Goal: Task Accomplishment & Management: Complete application form

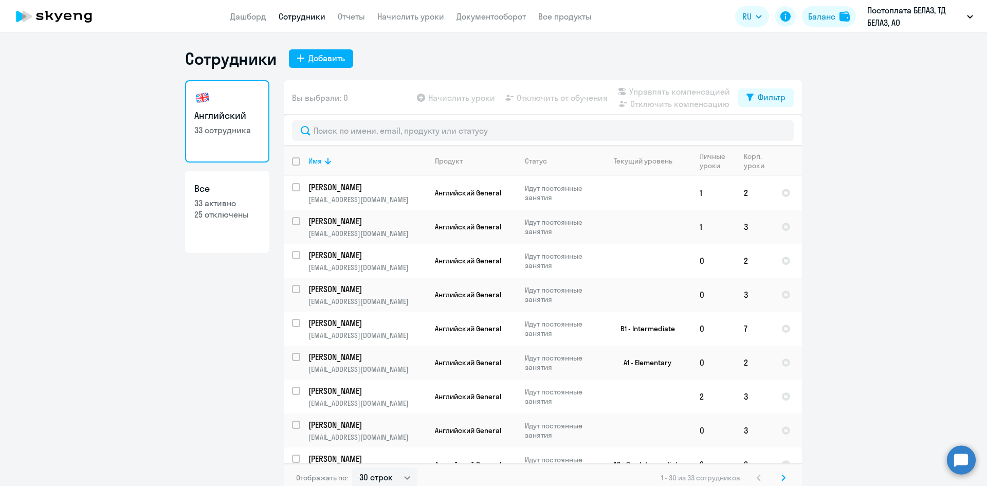
select select "30"
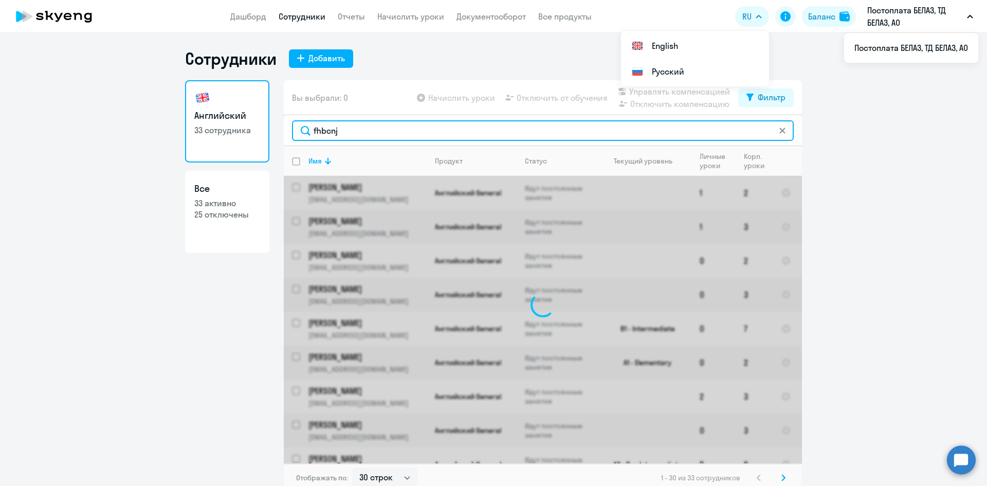
drag, startPoint x: 342, startPoint y: 133, endPoint x: 279, endPoint y: 128, distance: 64.0
click at [279, 128] on div "Английский 33 сотрудника Все 33 активно 25 отключены Вы выбрали: 0 Начислить ур…" at bounding box center [493, 286] width 617 height 412
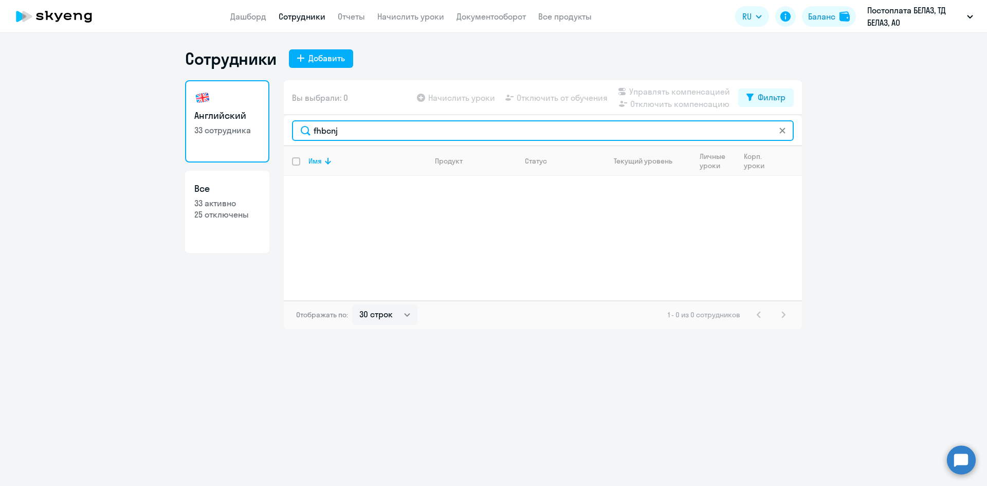
type input "в"
drag, startPoint x: 324, startPoint y: 131, endPoint x: 387, endPoint y: 137, distance: 63.0
click at [387, 137] on input "аросто" at bounding box center [543, 130] width 502 height 21
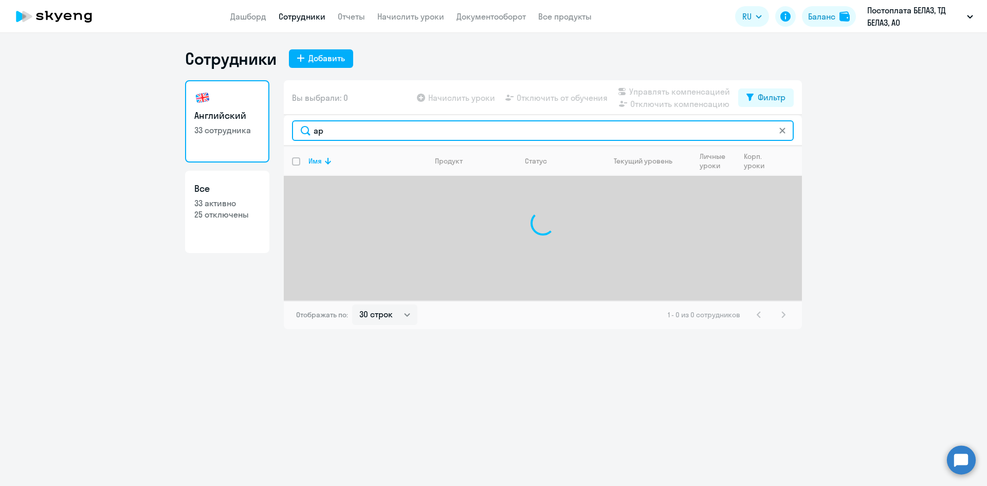
type input "[PERSON_NAME]"
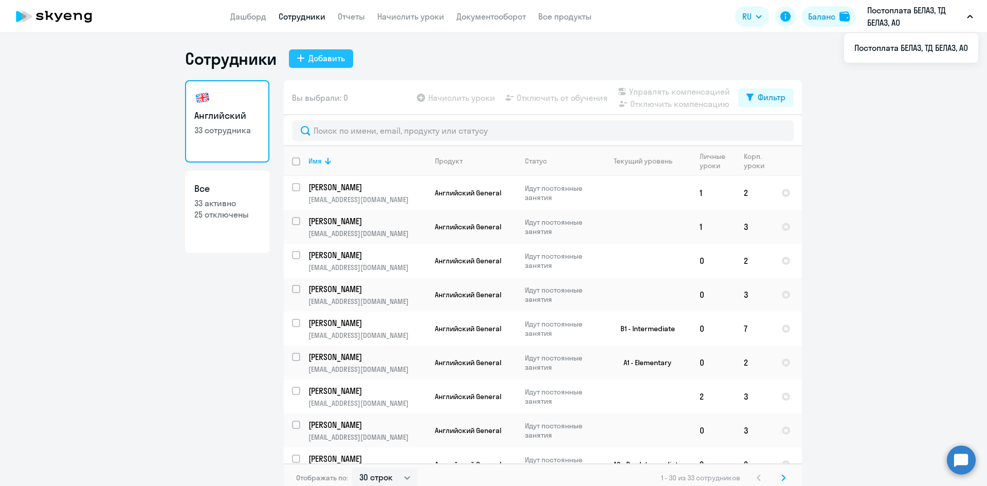
click at [306, 64] on button "Добавить" at bounding box center [321, 58] width 64 height 19
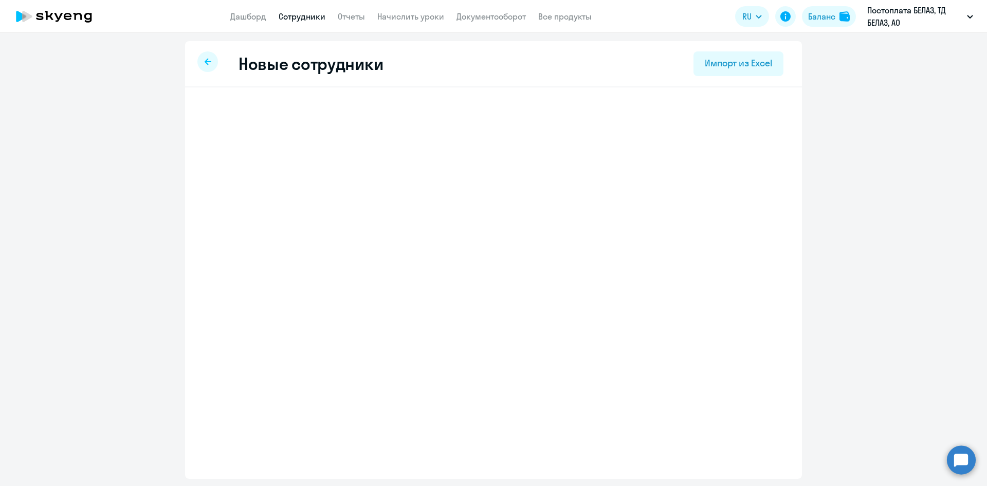
select select "english_adult_not_native_speaker"
select select "3"
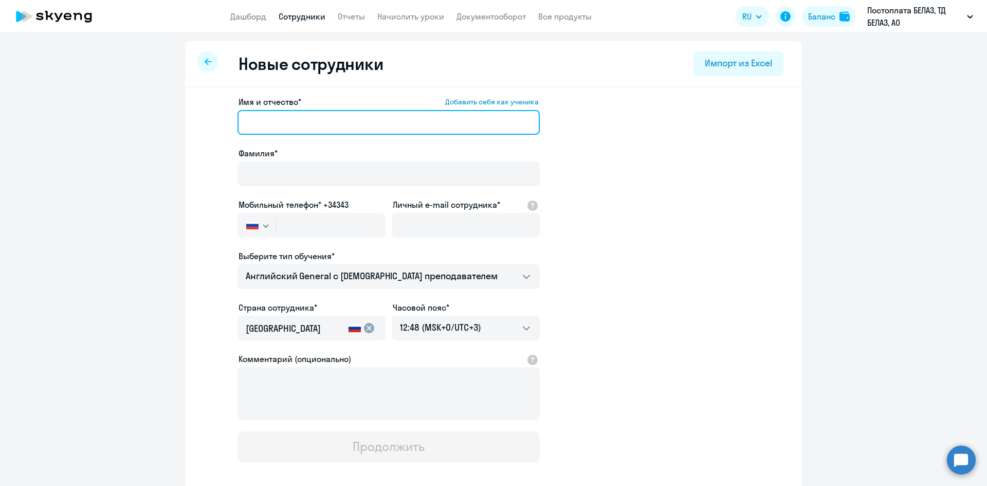
click at [285, 132] on input "Имя и отчество* Добавить себя как ученика" at bounding box center [389, 122] width 302 height 25
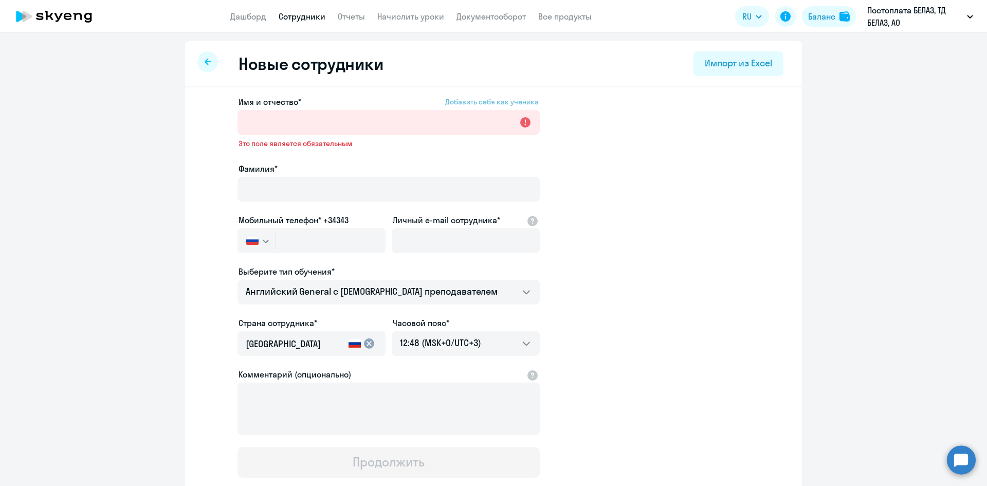
drag, startPoint x: 454, startPoint y: 107, endPoint x: 459, endPoint y: 98, distance: 10.1
click at [455, 105] on label "Имя и отчество* Добавить себя как ученика" at bounding box center [389, 102] width 300 height 12
click at [455, 110] on input "Имя и отчество* Добавить себя как ученика" at bounding box center [389, 122] width 302 height 25
click at [459, 98] on span "Добавить себя как ученика" at bounding box center [492, 101] width 94 height 9
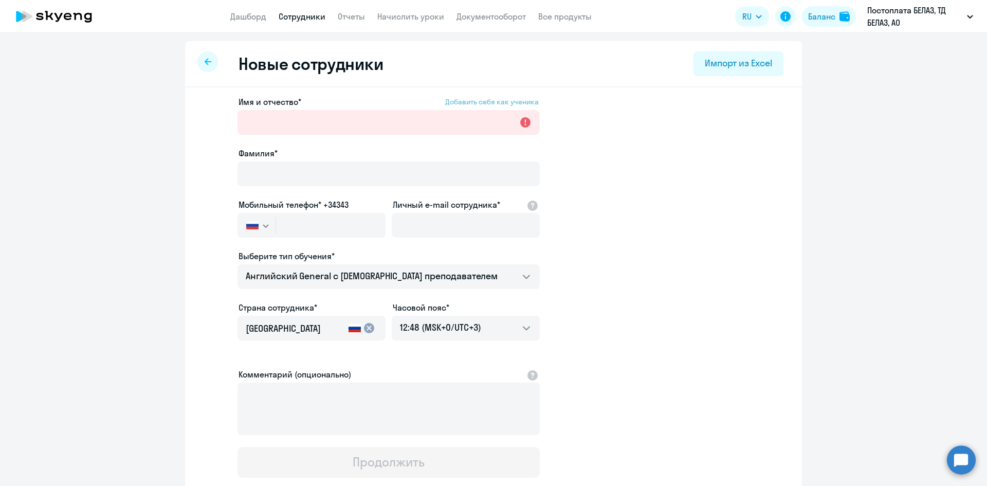
type input "Таисия"
type input "[PERSON_NAME]"
type input "[PHONE_NUMBER]"
type input "[EMAIL_ADDRESS][DOMAIN_NAME]"
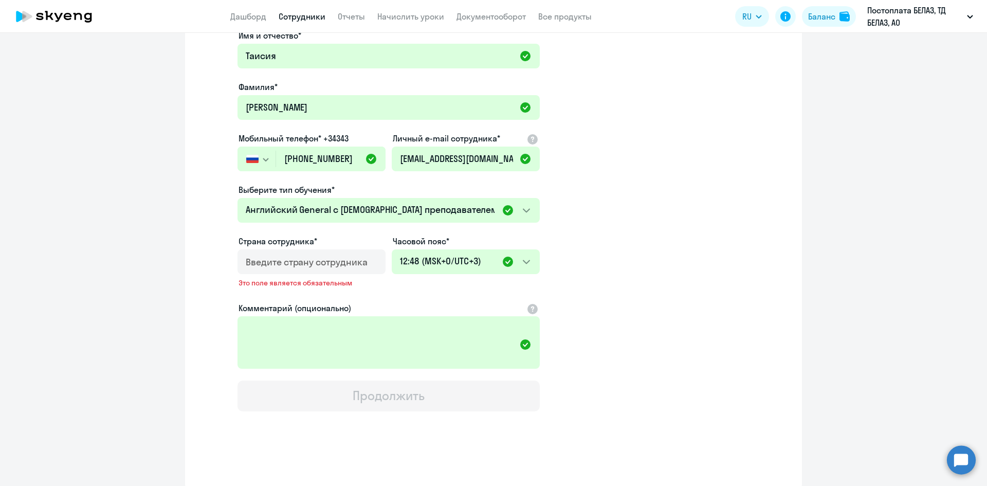
scroll to position [68, 0]
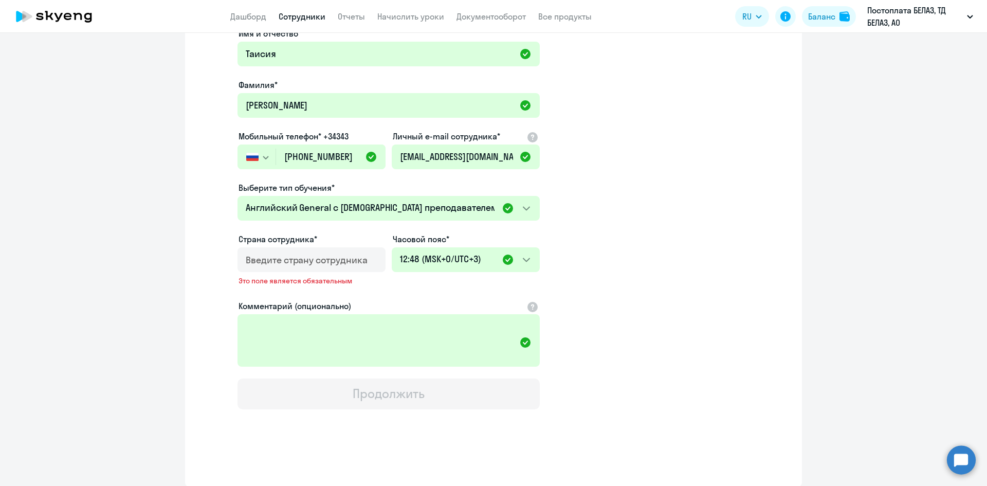
click at [320, 252] on div at bounding box center [310, 262] width 128 height 29
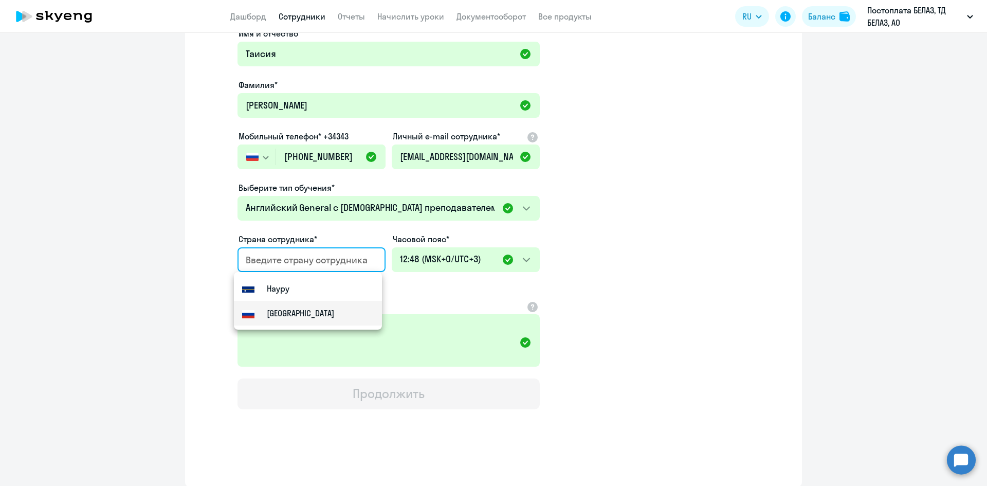
click at [321, 317] on mat-option "[GEOGRAPHIC_DATA]" at bounding box center [308, 313] width 148 height 25
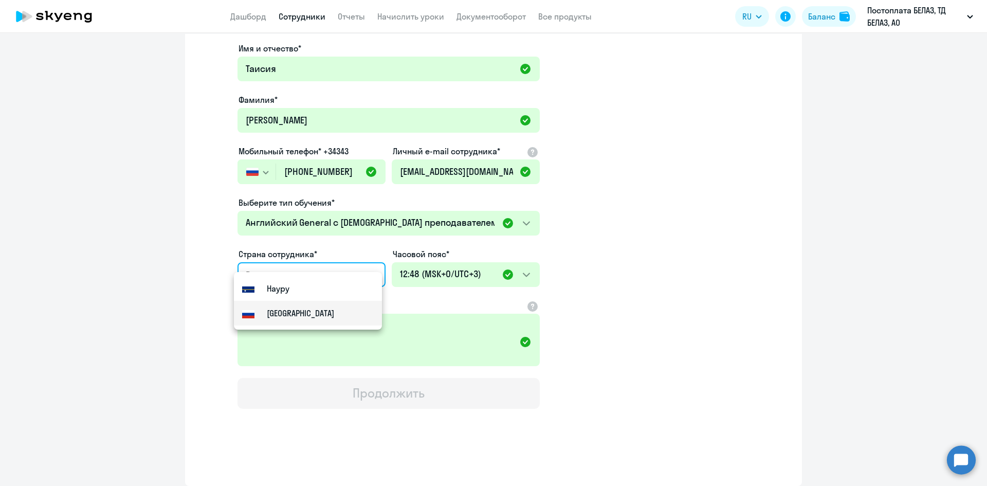
type input "[GEOGRAPHIC_DATA]"
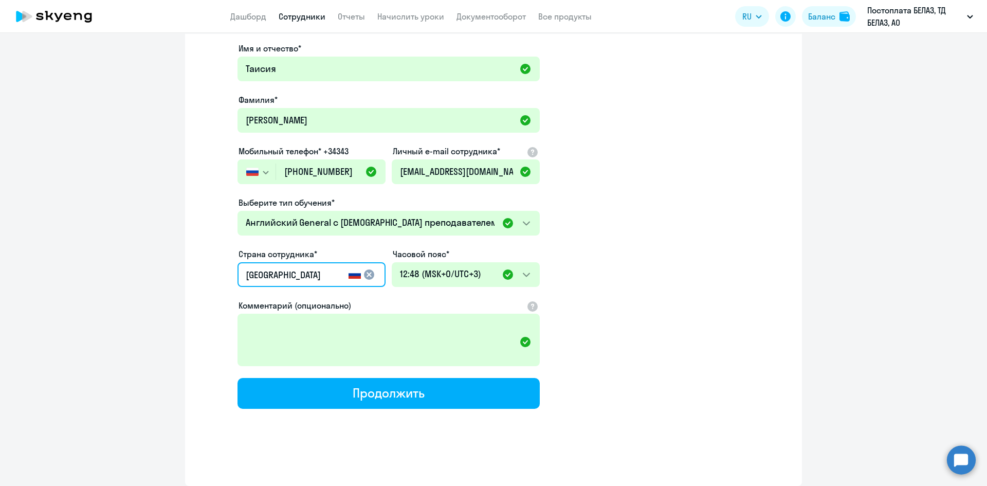
scroll to position [53, 0]
click at [434, 409] on div "Имя и отчество* [PERSON_NAME]* [PERSON_NAME] Мобильный телефон* +34343 [GEOGRAP…" at bounding box center [493, 260] width 617 height 452
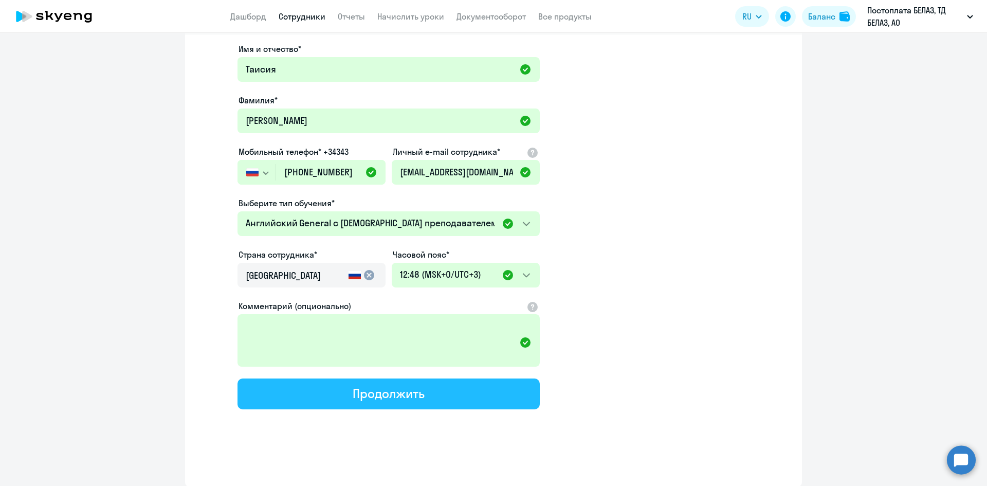
click at [437, 403] on button "Продолжить" at bounding box center [389, 393] width 302 height 31
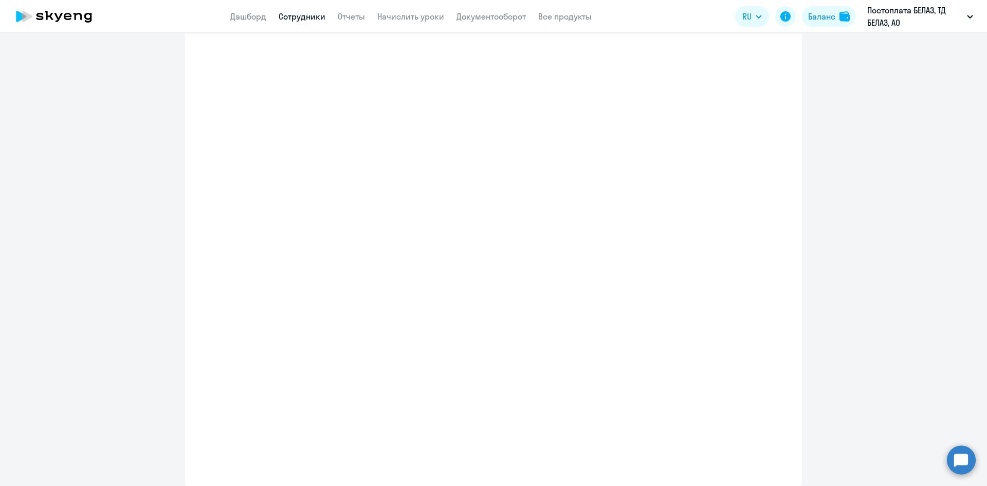
select select "english_adult_not_native_speaker"
select select "3"
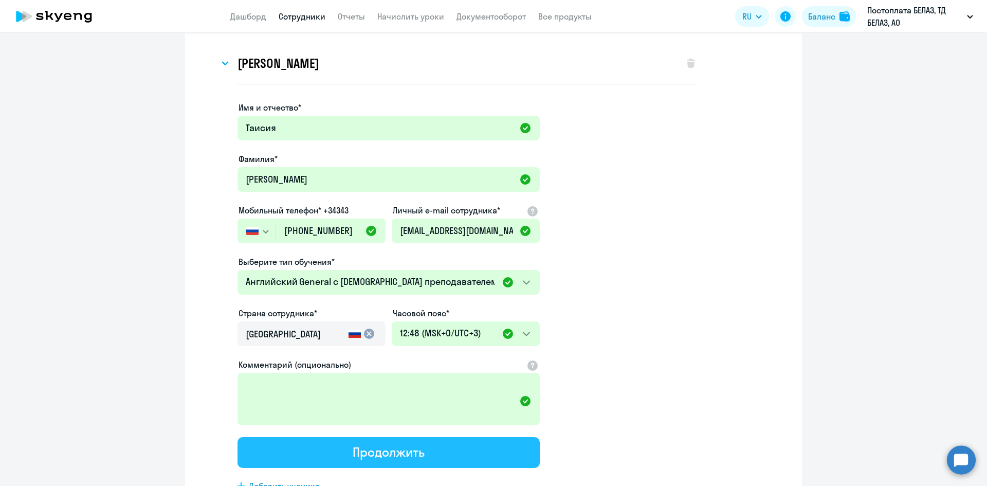
scroll to position [0, 0]
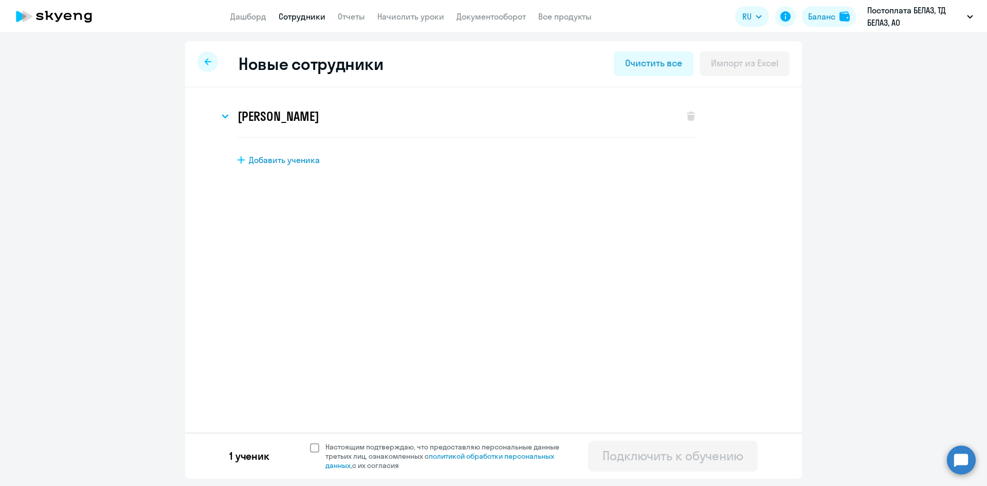
click at [313, 445] on span at bounding box center [314, 447] width 9 height 9
click at [310, 442] on input "Настоящим подтверждаю, что предоставляю персональные данные третьих лиц, ознако…" at bounding box center [310, 442] width 1 height 1
checkbox input "true"
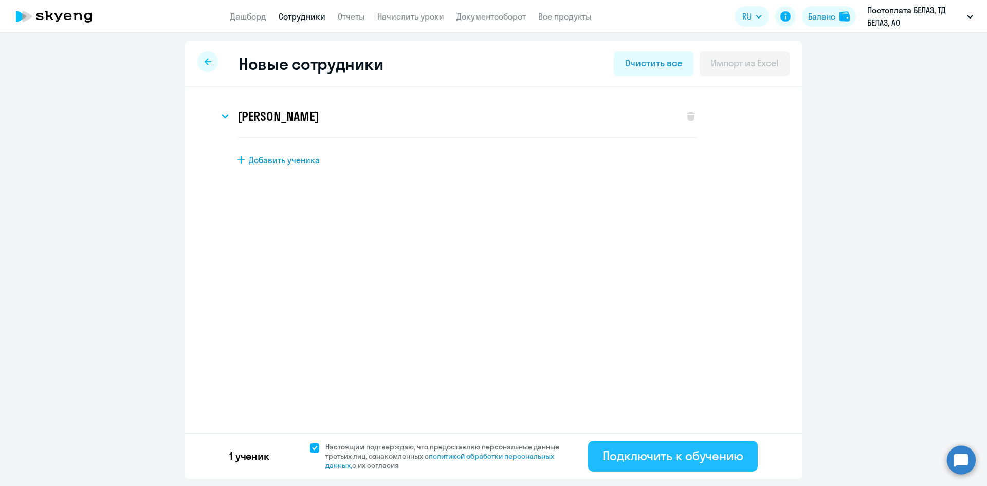
click at [649, 445] on button "Подключить к обучению" at bounding box center [673, 456] width 170 height 31
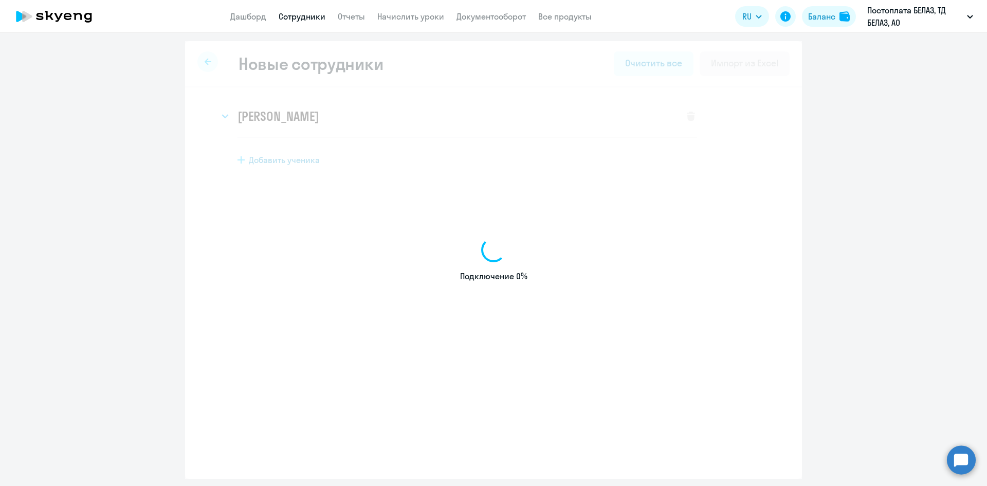
select select "english_adult_not_native_speaker"
select select "3"
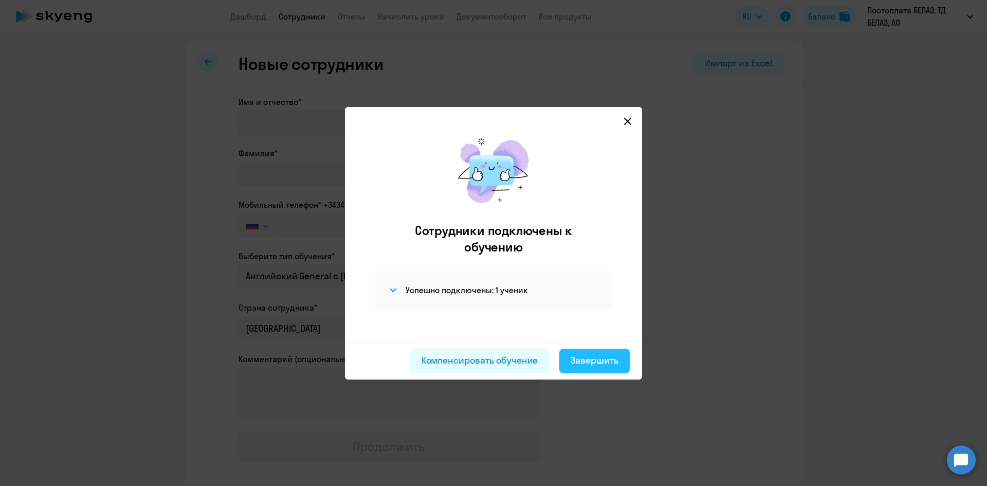
click at [597, 360] on div "Завершить" at bounding box center [595, 360] width 48 height 13
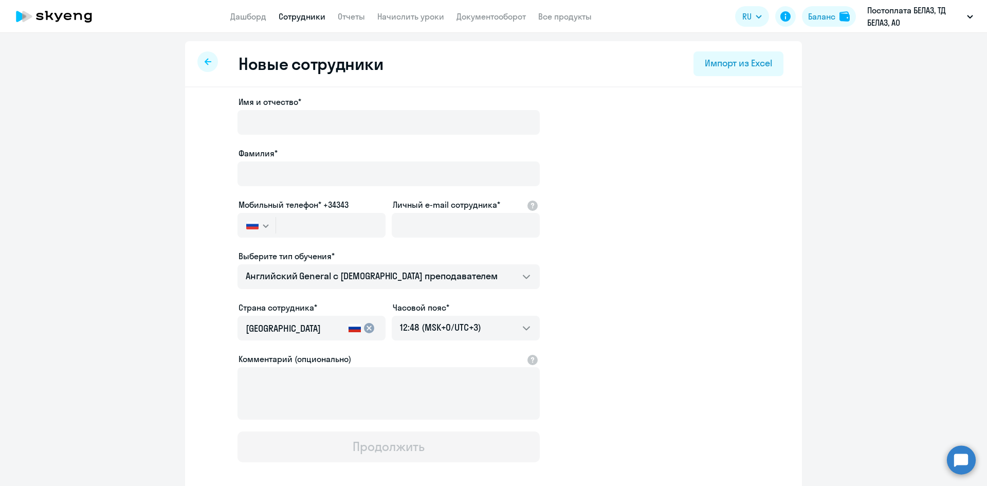
select select "30"
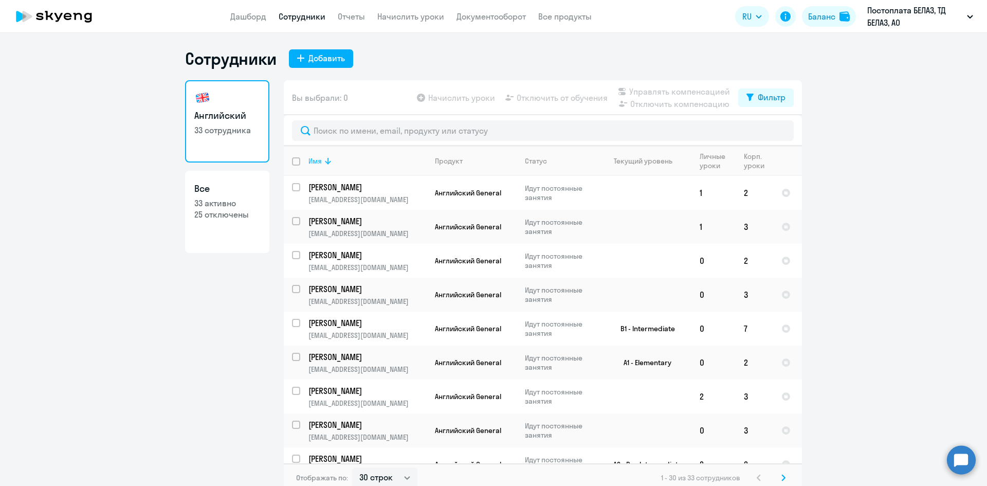
click at [322, 156] on icon at bounding box center [328, 161] width 12 height 12
click at [399, 227] on td "[PERSON_NAME] [EMAIL_ADDRESS][DOMAIN_NAME]" at bounding box center [363, 227] width 126 height 34
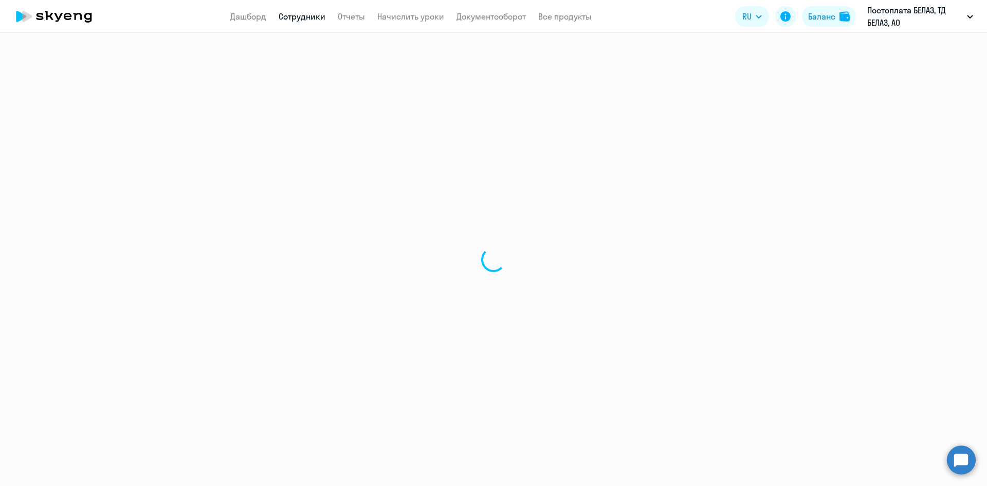
select select "english"
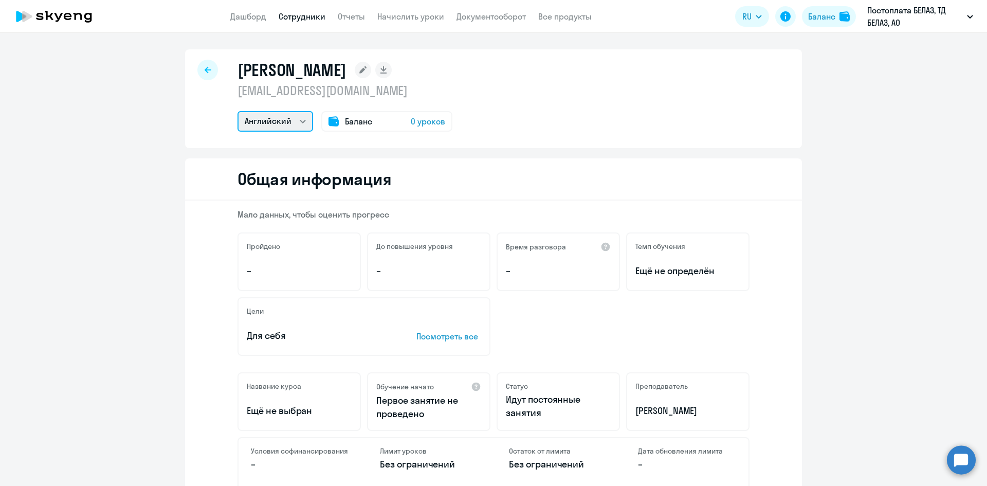
click at [288, 120] on select "Английский" at bounding box center [276, 121] width 76 height 21
click at [424, 123] on span "0 уроков" at bounding box center [428, 121] width 34 height 12
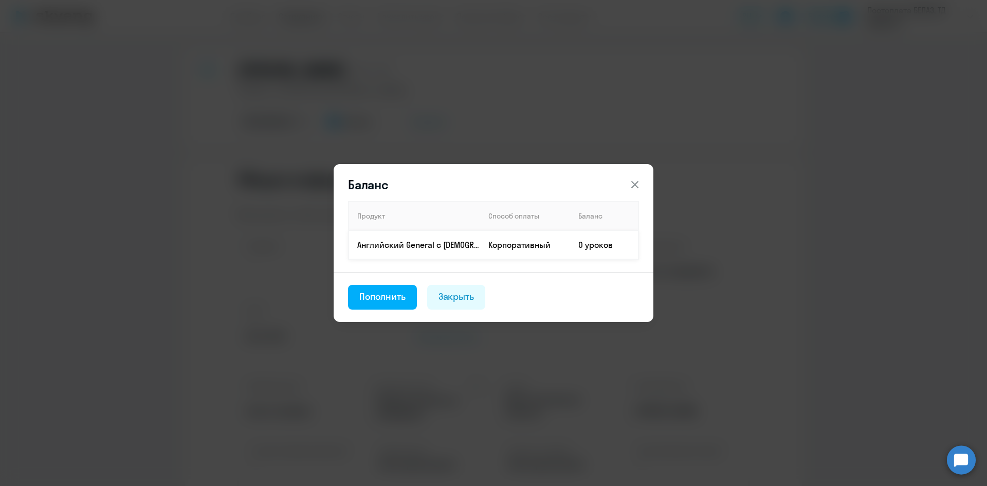
click at [604, 250] on td "0 уроков" at bounding box center [604, 244] width 68 height 29
click at [409, 291] on button "Пополнить" at bounding box center [382, 297] width 69 height 25
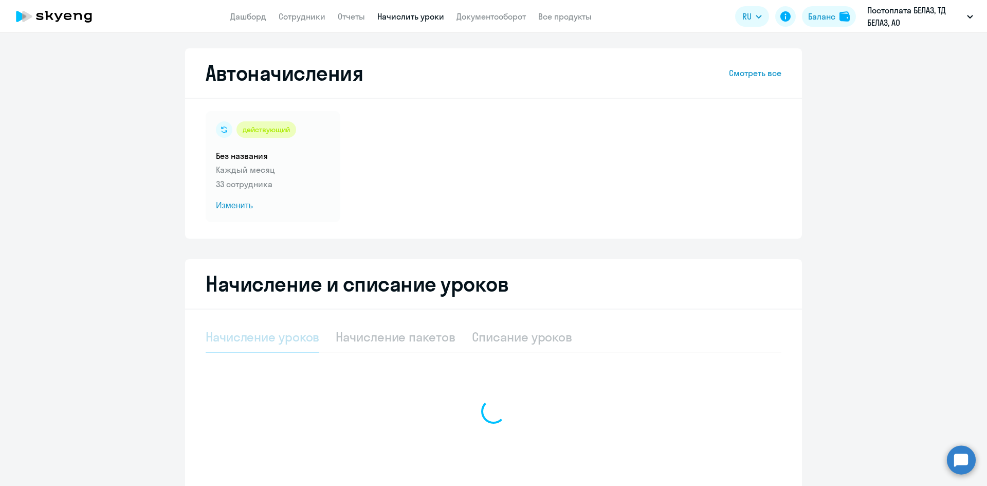
select select "10"
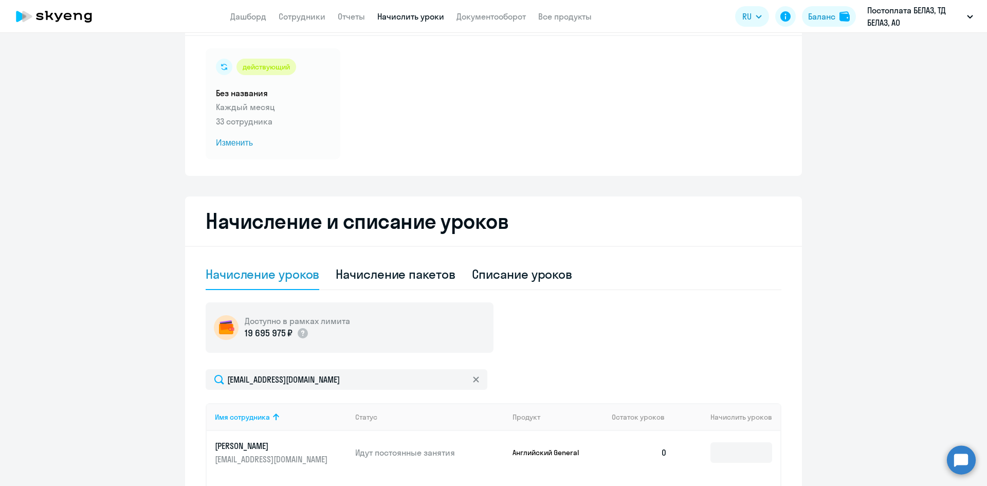
scroll to position [206, 0]
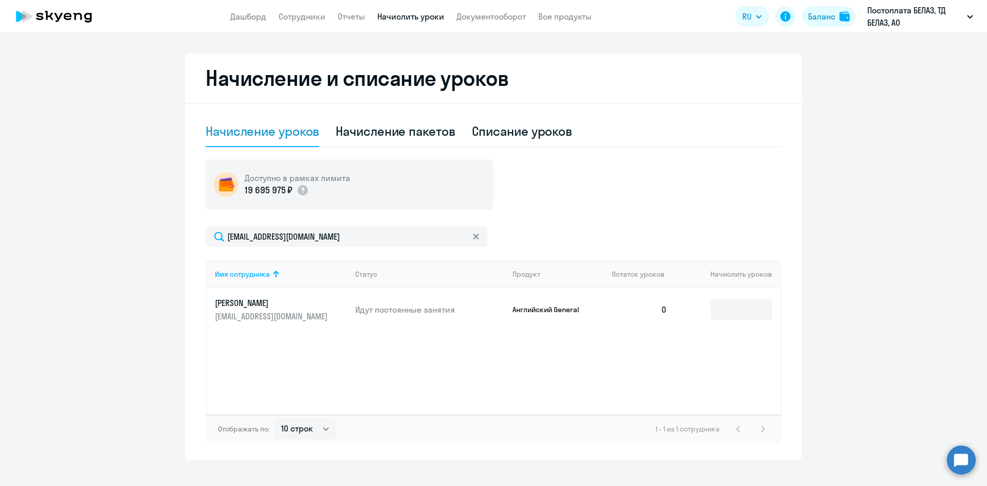
click at [655, 312] on td "0" at bounding box center [640, 309] width 72 height 43
click at [664, 311] on td "0" at bounding box center [640, 309] width 72 height 43
click at [764, 309] on input at bounding box center [742, 309] width 62 height 21
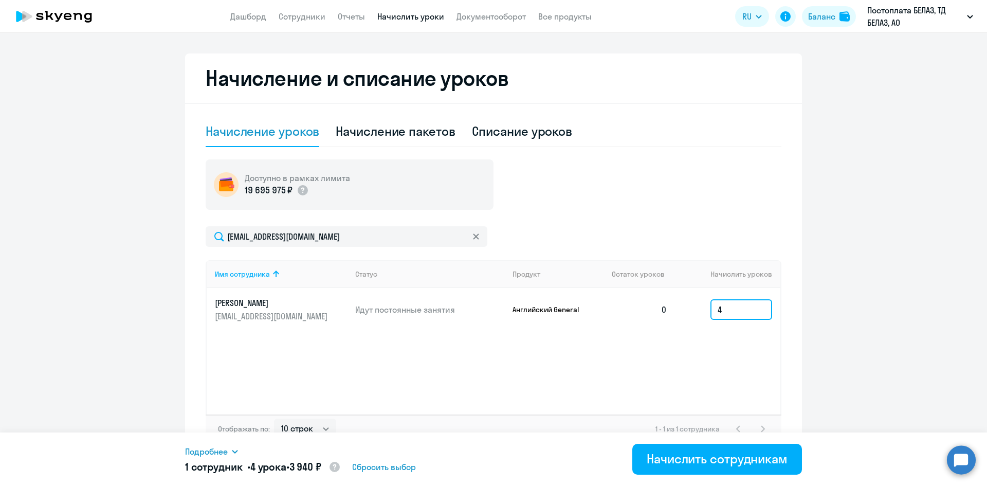
scroll to position [221, 0]
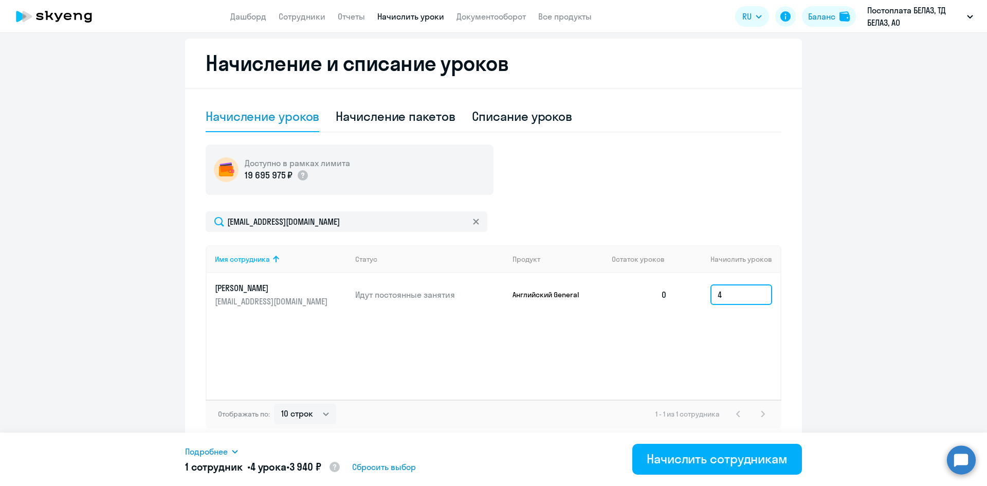
type input "4"
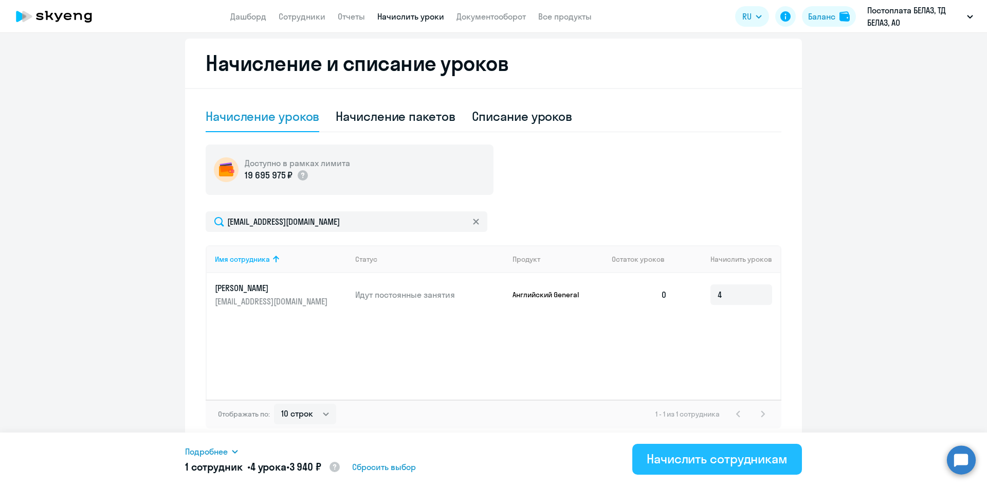
click at [710, 468] on button "Начислить сотрудникам" at bounding box center [717, 459] width 170 height 31
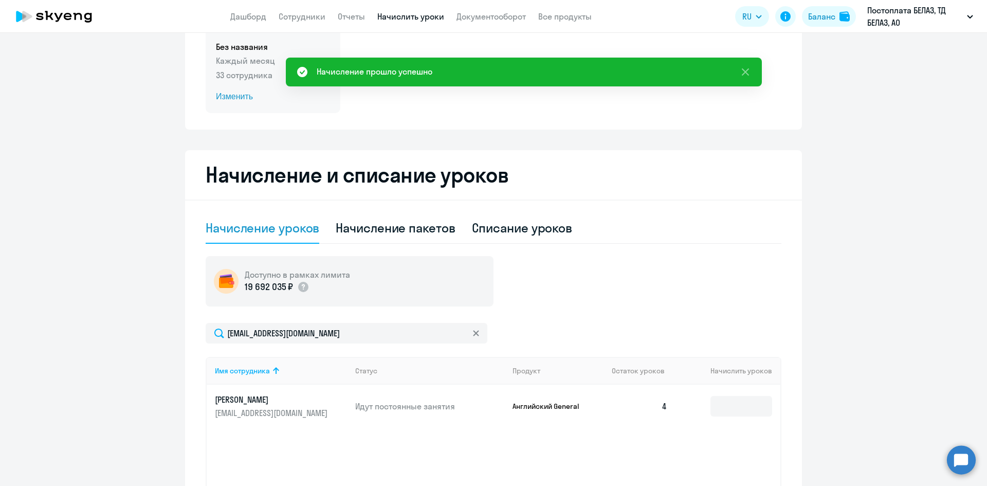
scroll to position [0, 0]
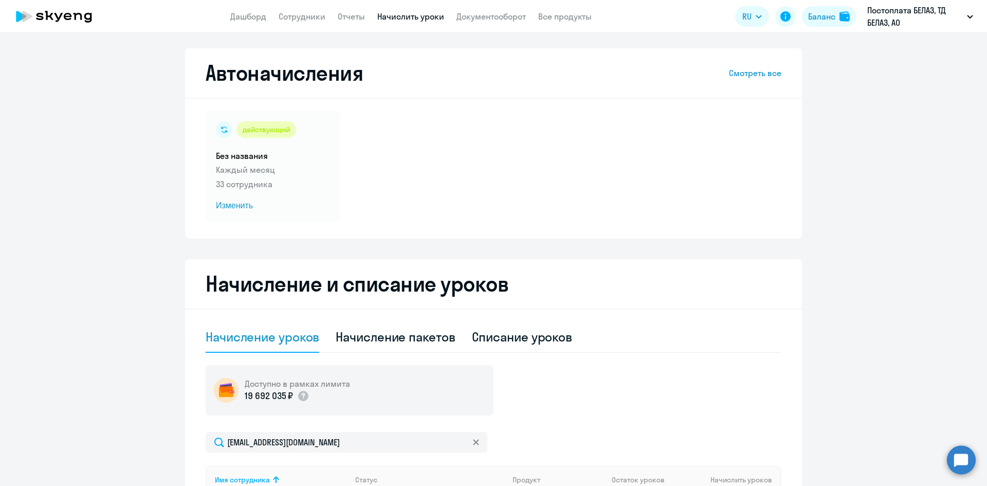
click at [400, 12] on link "Начислить уроки" at bounding box center [410, 16] width 67 height 10
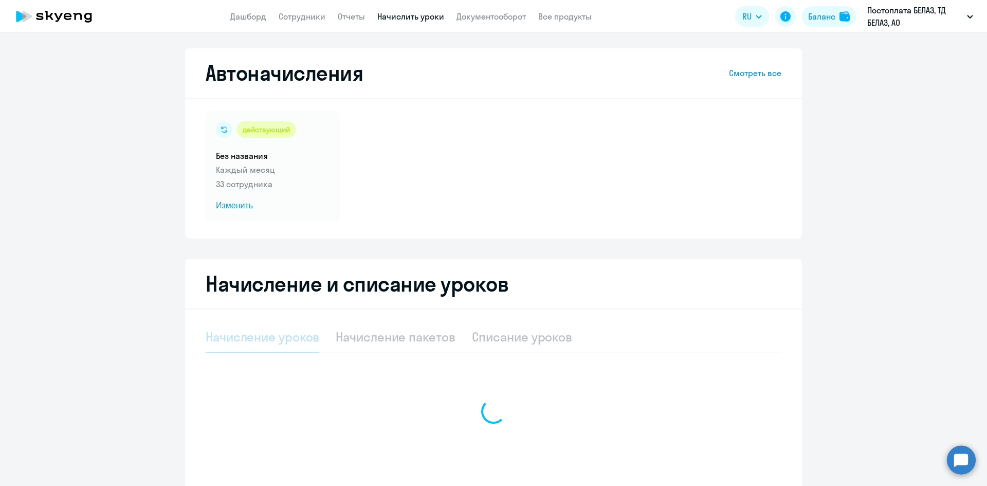
select select "10"
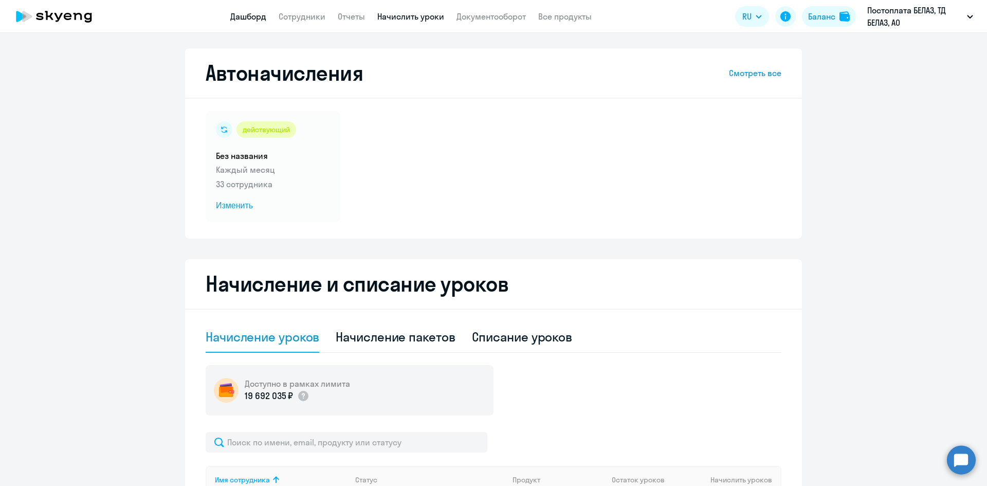
click at [231, 16] on link "Дашборд" at bounding box center [248, 16] width 36 height 10
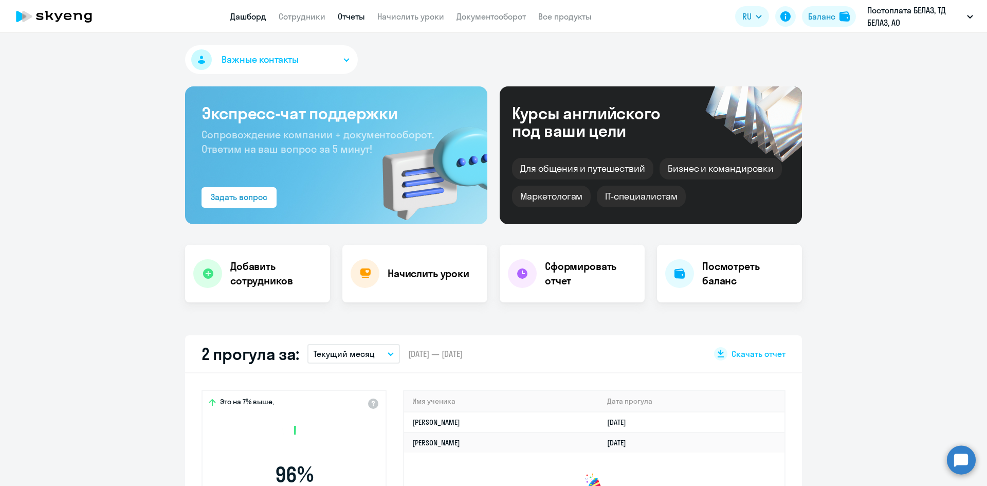
click at [339, 14] on link "Отчеты" at bounding box center [351, 16] width 27 height 10
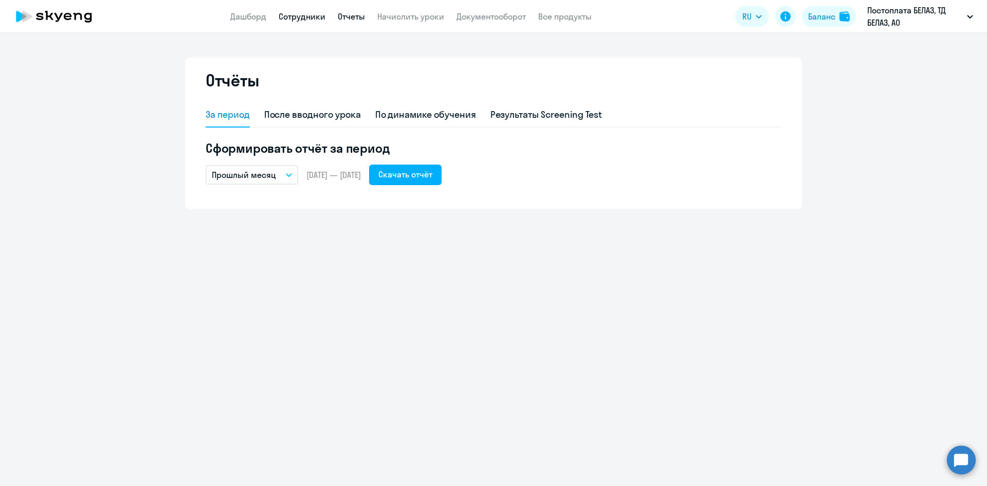
click at [320, 14] on link "Сотрудники" at bounding box center [302, 16] width 47 height 10
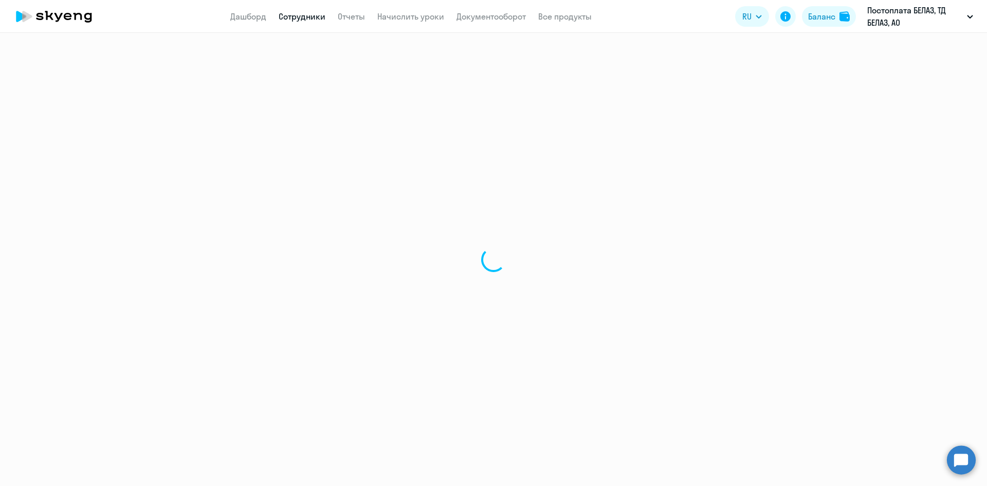
select select "30"
